Goal: Task Accomplishment & Management: Manage account settings

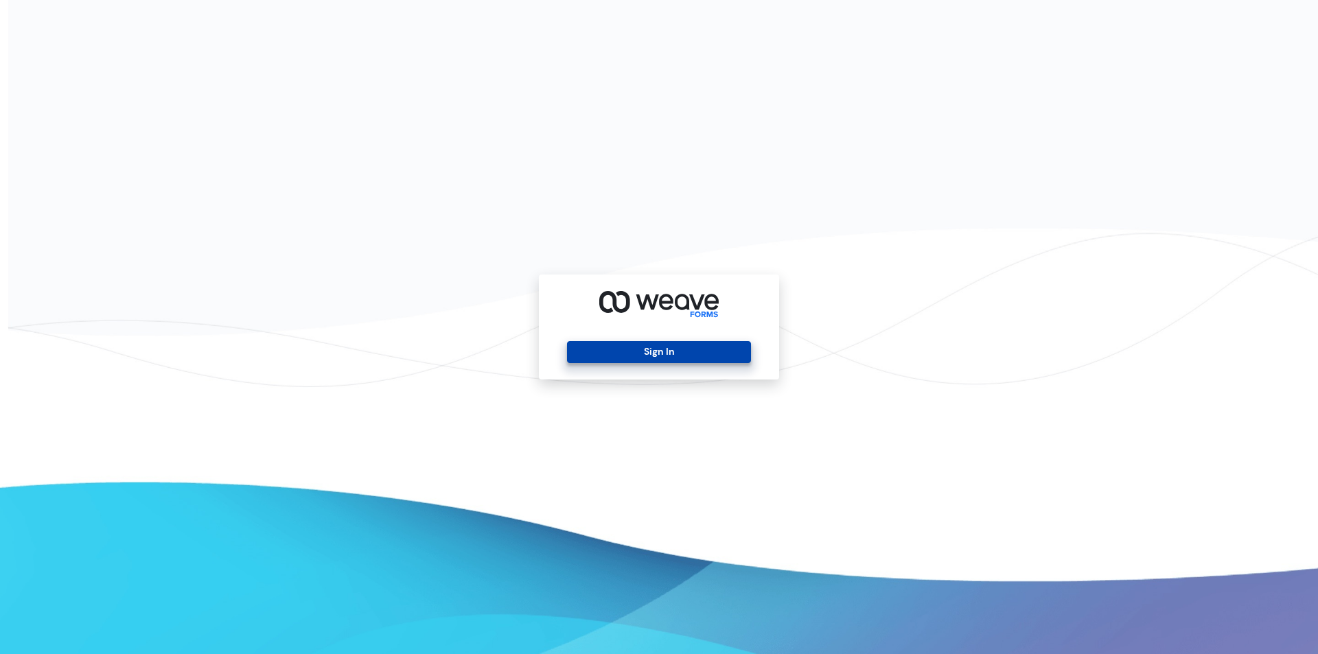
click at [599, 347] on button "Sign In" at bounding box center [658, 352] width 183 height 22
click at [587, 347] on button "Sign In" at bounding box center [658, 352] width 183 height 22
